Goal: Navigation & Orientation: Understand site structure

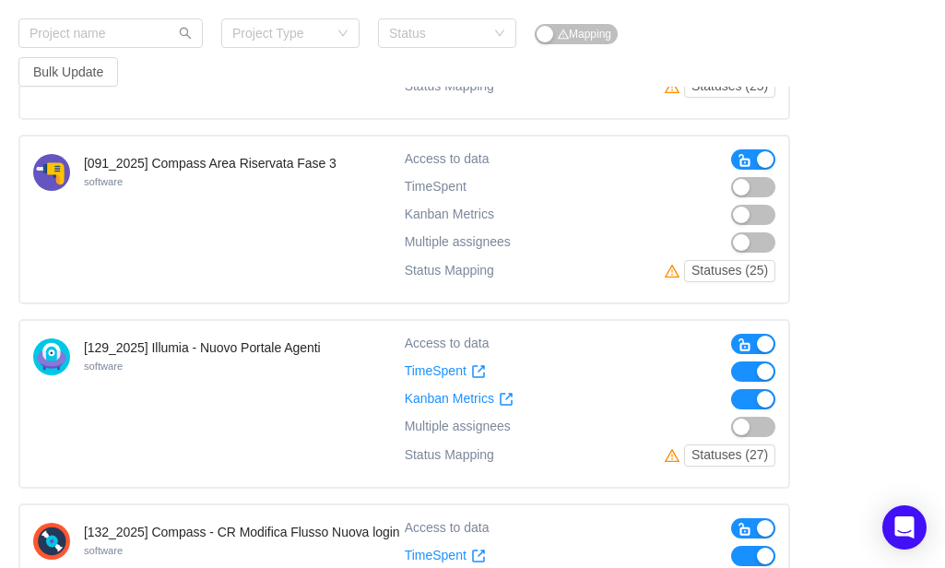
scroll to position [444, 0]
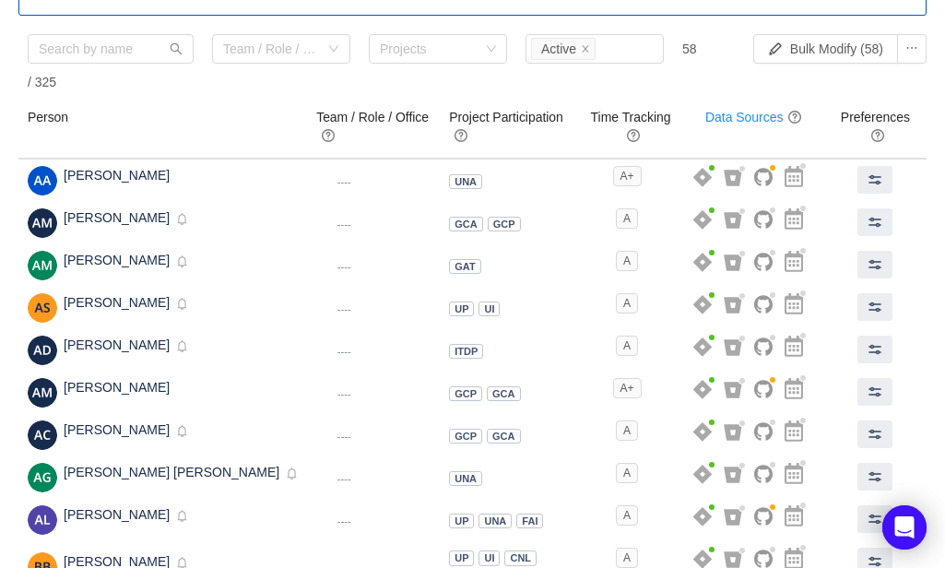
scroll to position [214, 0]
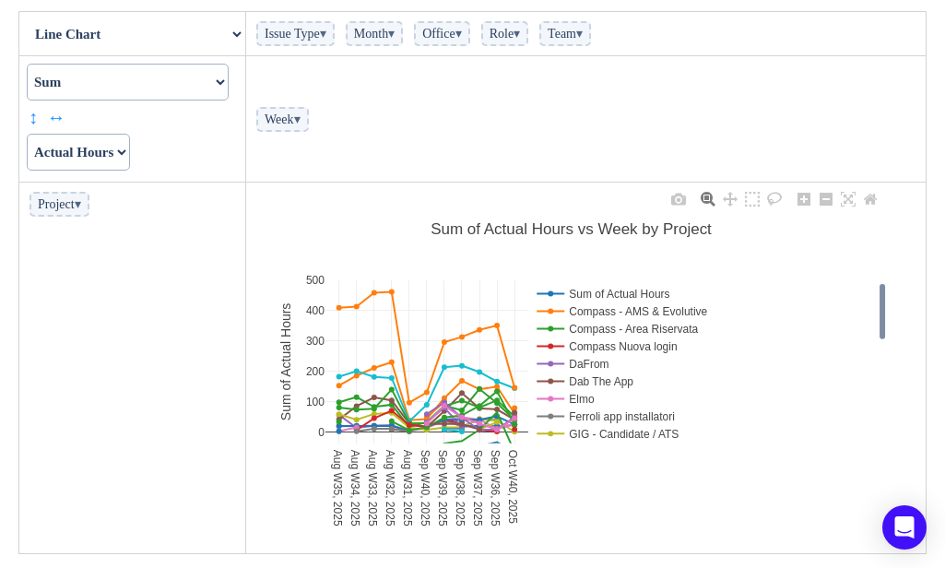
scroll to position [162, 0]
